Goal: Information Seeking & Learning: Find specific fact

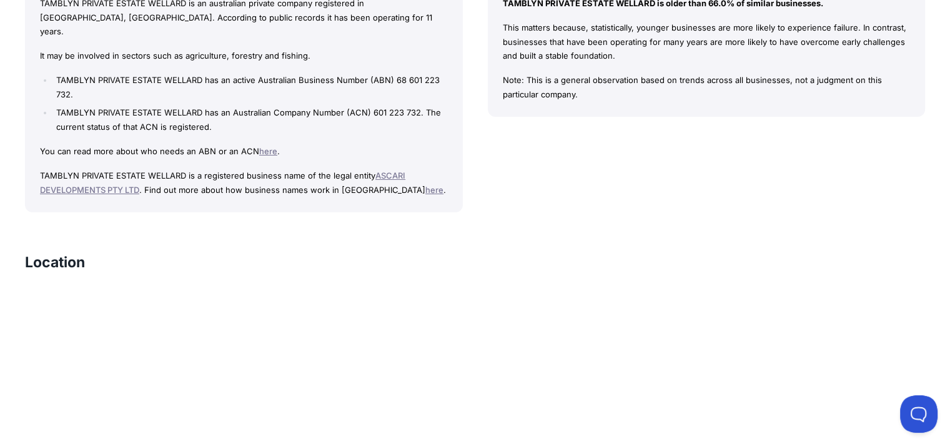
scroll to position [1124, 0]
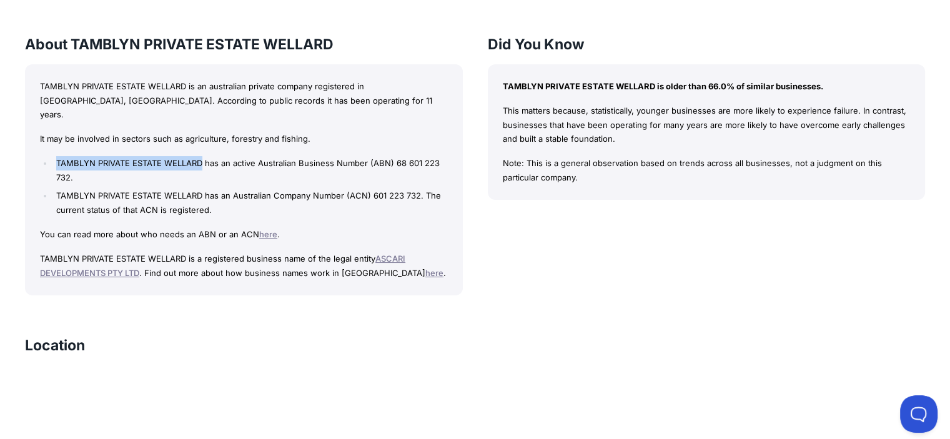
drag, startPoint x: 58, startPoint y: 145, endPoint x: 203, endPoint y: 145, distance: 144.8
click at [203, 156] on li "TAMBLYN PRIVATE ESTATE WELLARD has an active Australian Business Number (ABN) 6…" at bounding box center [250, 170] width 394 height 29
copy li "TAMBLYN PRIVATE ESTATE WELLARD"
click at [394, 253] on link "ASCARI DEVELOPMENTS PTY LTD" at bounding box center [222, 265] width 365 height 24
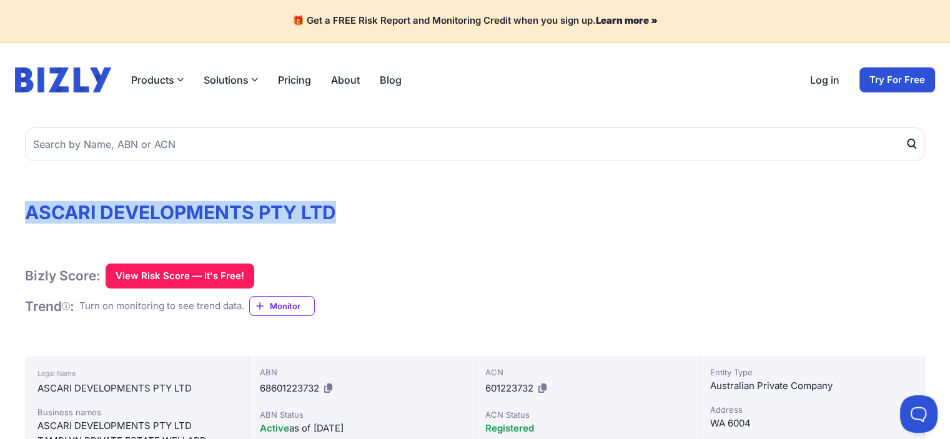
drag, startPoint x: 31, startPoint y: 210, endPoint x: 346, endPoint y: 215, distance: 315.3
click at [346, 215] on h1 "ASCARI DEVELOPMENTS PTY LTD" at bounding box center [475, 212] width 900 height 22
copy h1 "ASCARI DEVELOPMENTS PTY LTD"
